Goal: Task Accomplishment & Management: Use online tool/utility

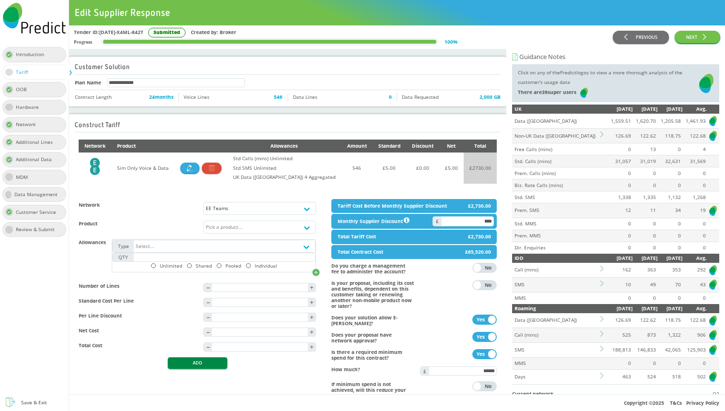
click at [202, 368] on button "ADD" at bounding box center [197, 362] width 59 height 11
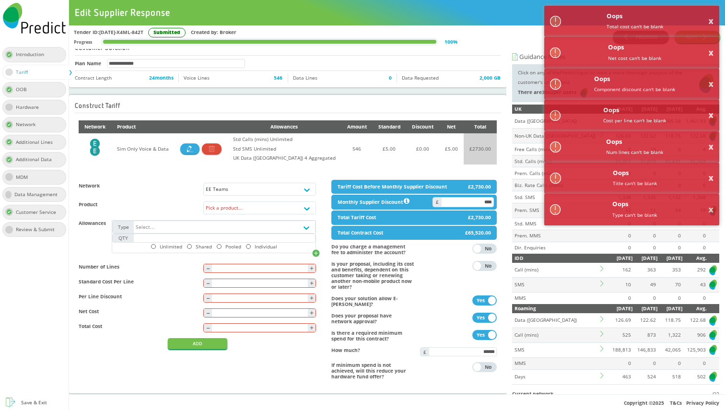
scroll to position [31, 0]
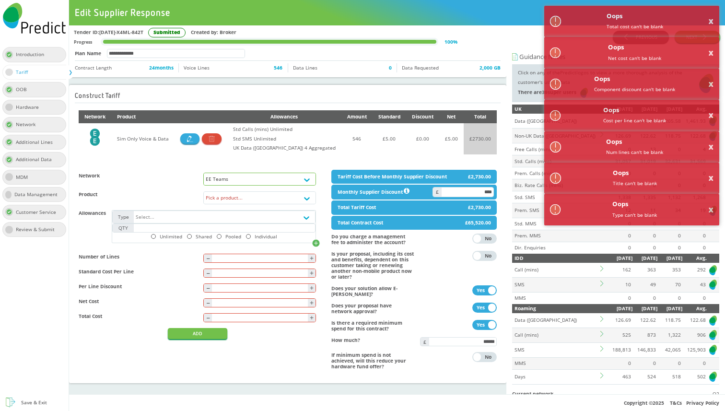
click at [307, 176] on div "EE Teams" at bounding box center [260, 179] width 108 height 6
click at [385, 141] on td "£ 5.00" at bounding box center [390, 138] width 34 height 31
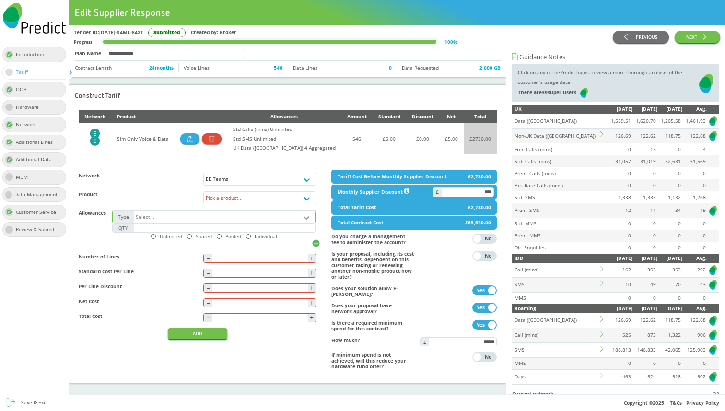
click at [298, 223] on div at bounding box center [306, 216] width 17 height 14
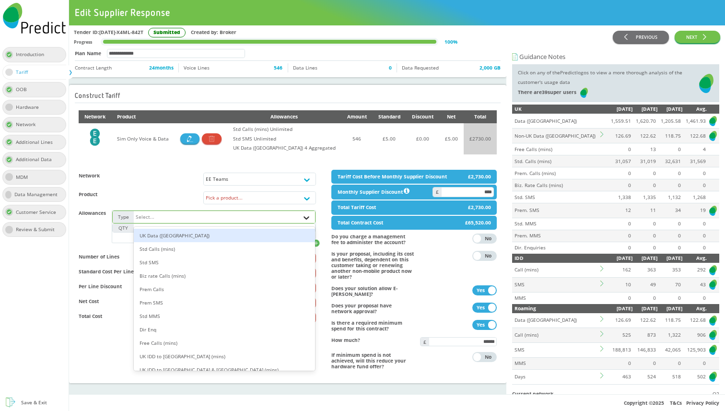
click at [298, 223] on div at bounding box center [306, 216] width 17 height 14
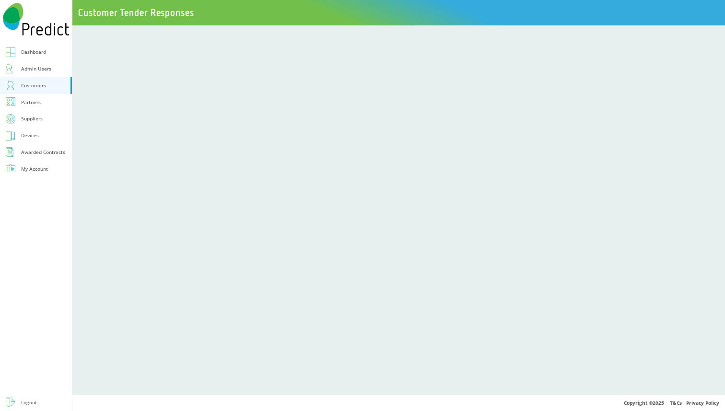
click at [47, 120] on link "Suppliers" at bounding box center [36, 119] width 72 height 17
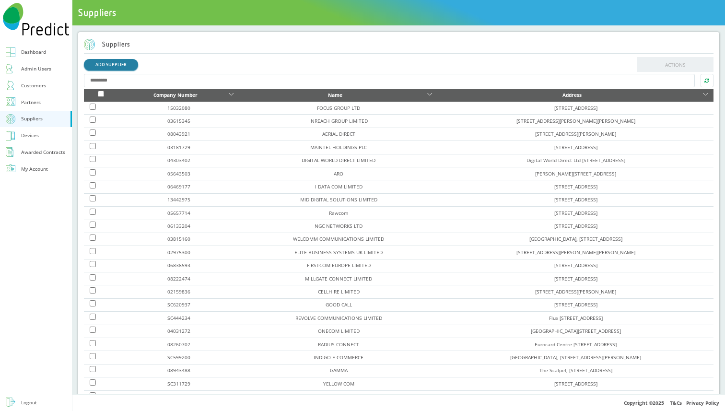
click at [95, 69] on link "ADD SUPPLIER" at bounding box center [111, 64] width 54 height 11
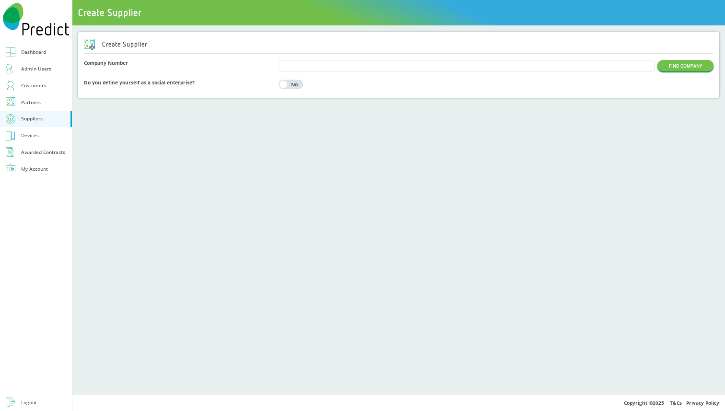
click at [40, 138] on link "Devices" at bounding box center [36, 135] width 72 height 17
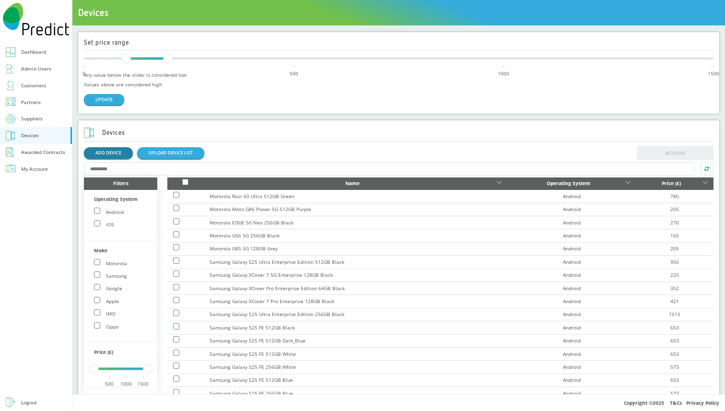
click at [112, 153] on link "ADD DEVICE" at bounding box center [108, 152] width 49 height 11
